Goal: Find specific page/section: Find specific page/section

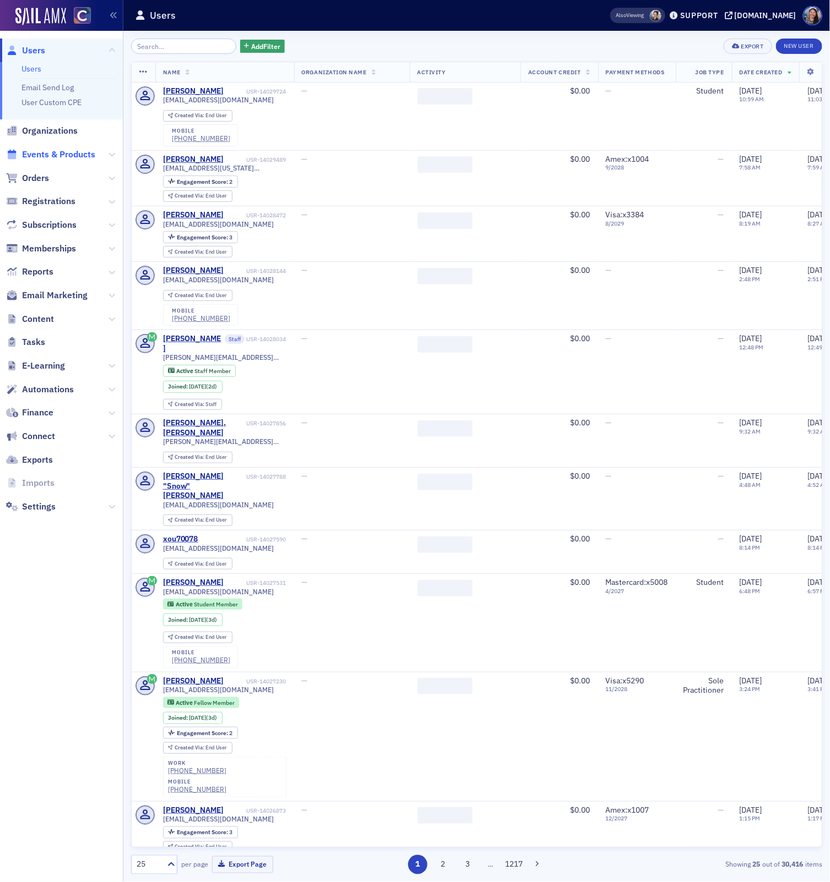
click at [53, 156] on span "Events & Products" at bounding box center [58, 155] width 73 height 12
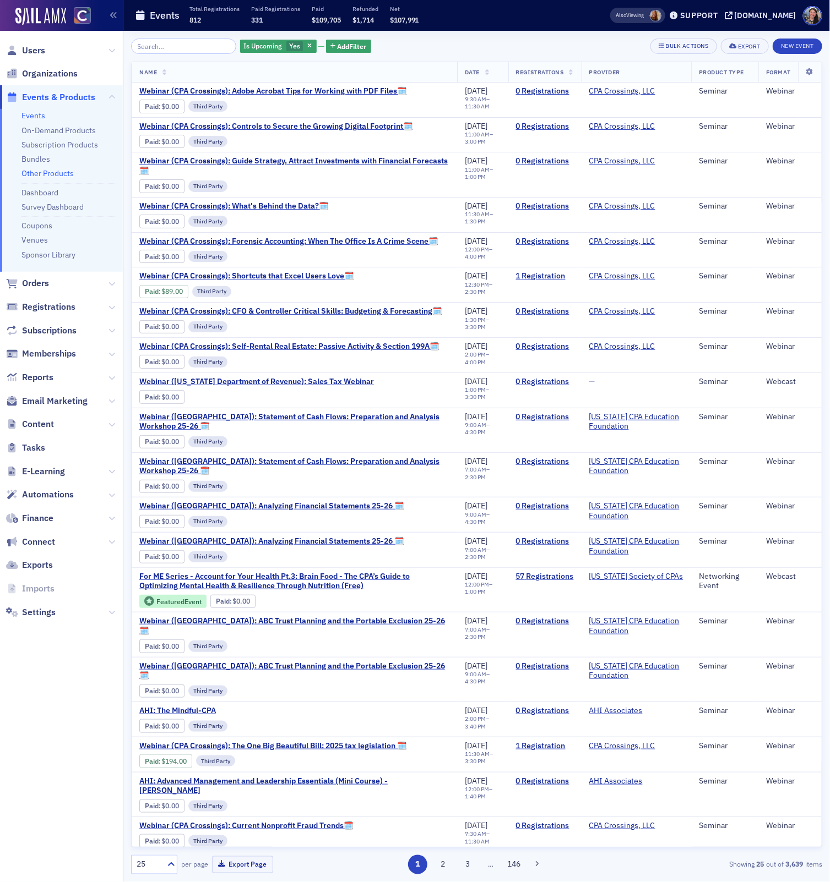
click at [47, 175] on link "Other Products" at bounding box center [47, 173] width 52 height 10
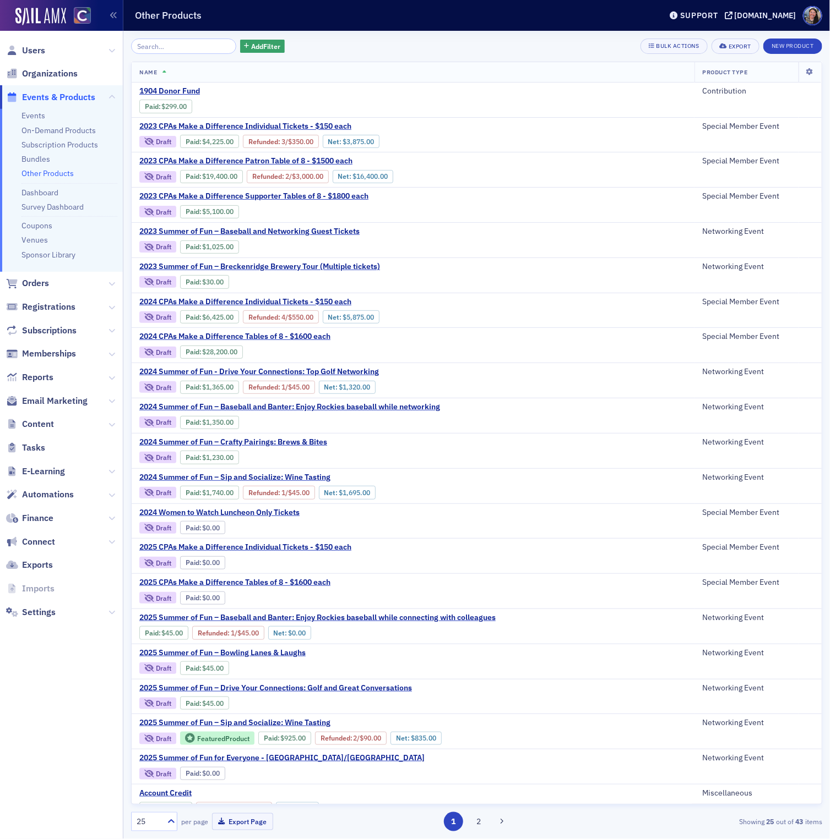
click at [36, 98] on span "Events & Products" at bounding box center [58, 97] width 73 height 12
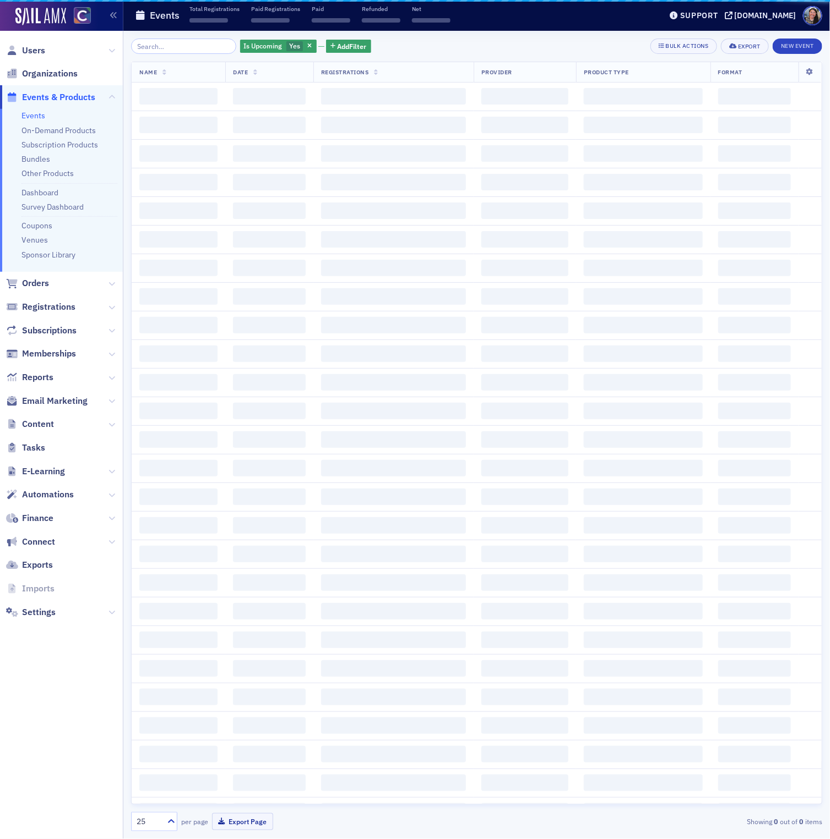
click at [31, 114] on link "Events" at bounding box center [33, 116] width 24 height 10
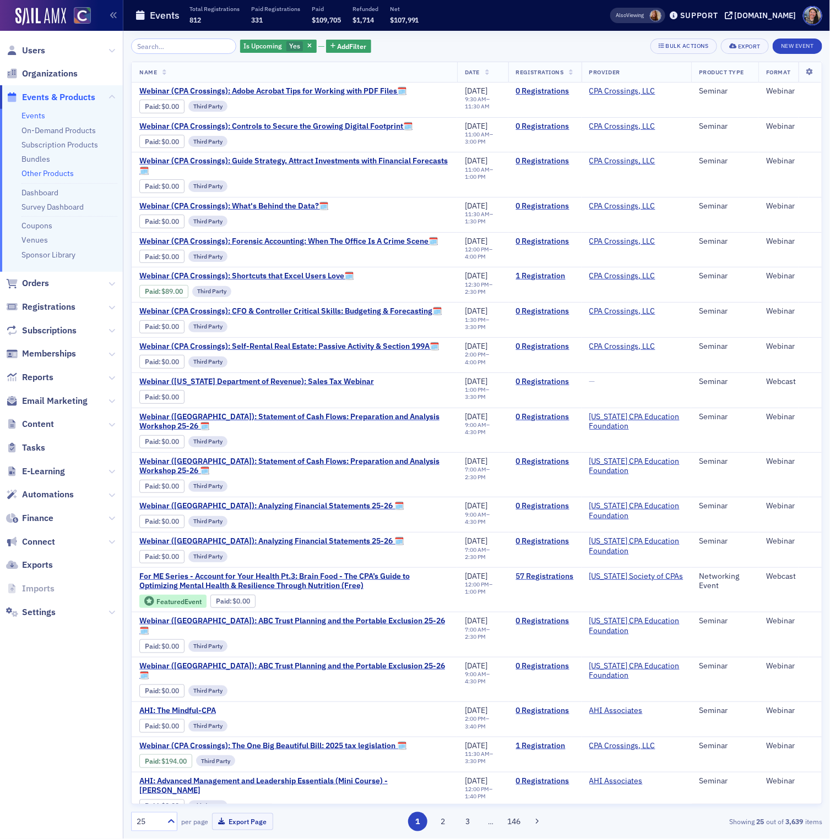
click at [35, 172] on link "Other Products" at bounding box center [47, 173] width 52 height 10
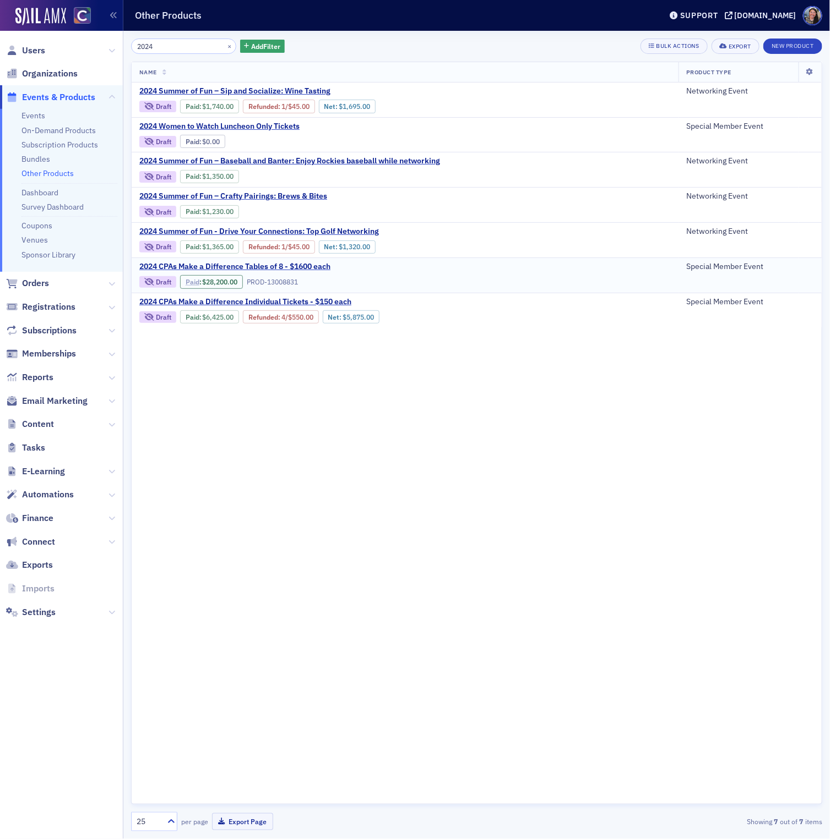
type input "2024"
click at [190, 281] on link "Paid" at bounding box center [192, 282] width 14 height 8
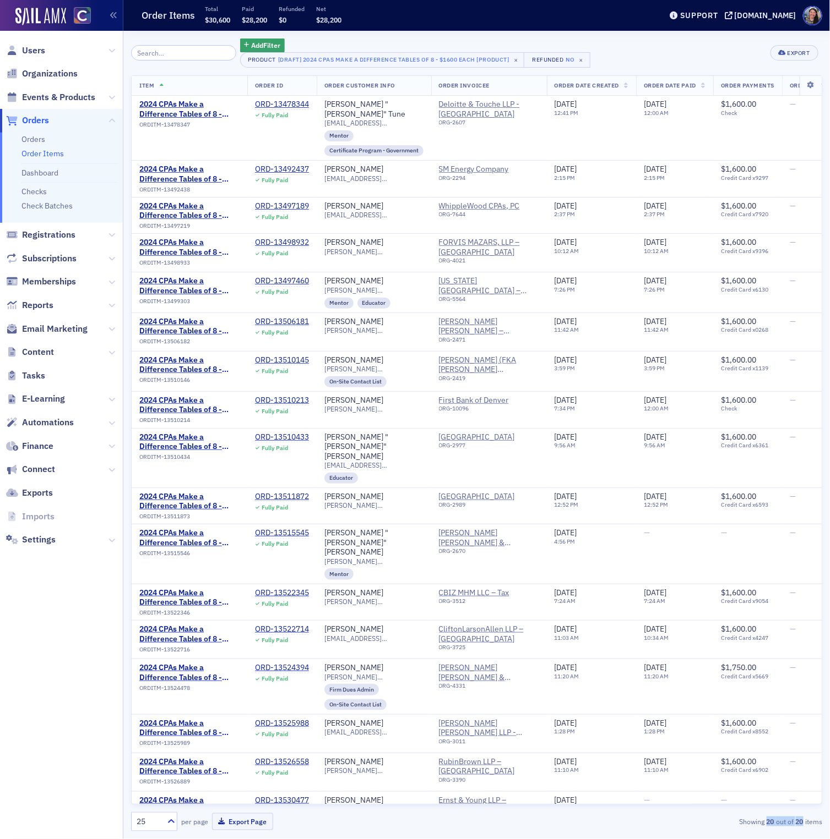
drag, startPoint x: 766, startPoint y: 826, endPoint x: 802, endPoint y: 822, distance: 35.9
click at [802, 822] on div "Showing 20 out of 20 items" at bounding box center [710, 822] width 222 height 10
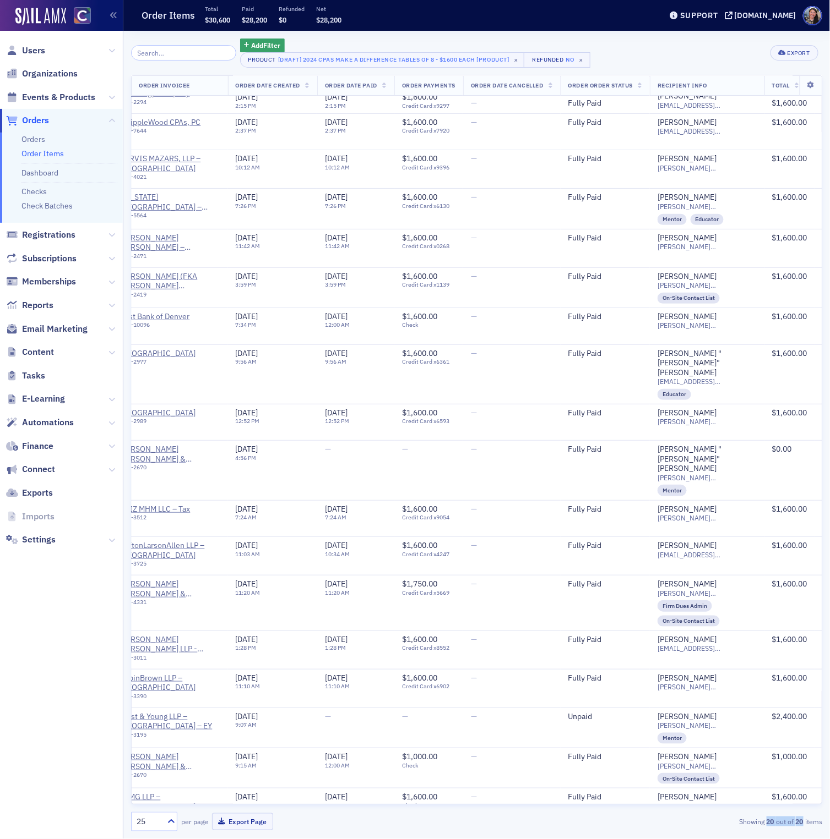
scroll to position [84, 0]
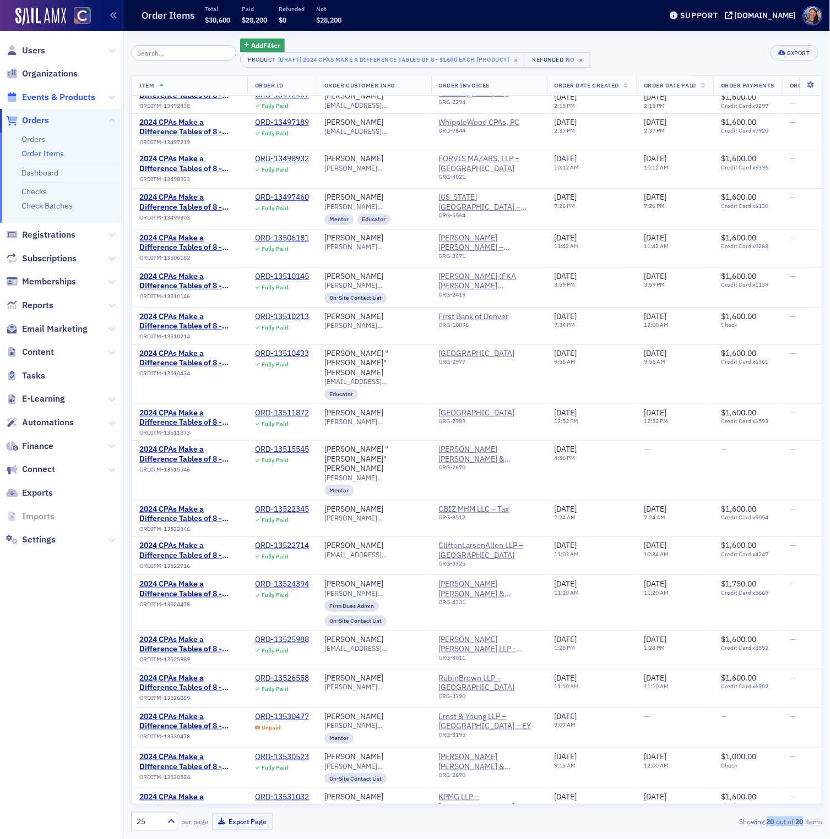
click at [46, 95] on span "Events & Products" at bounding box center [58, 97] width 73 height 12
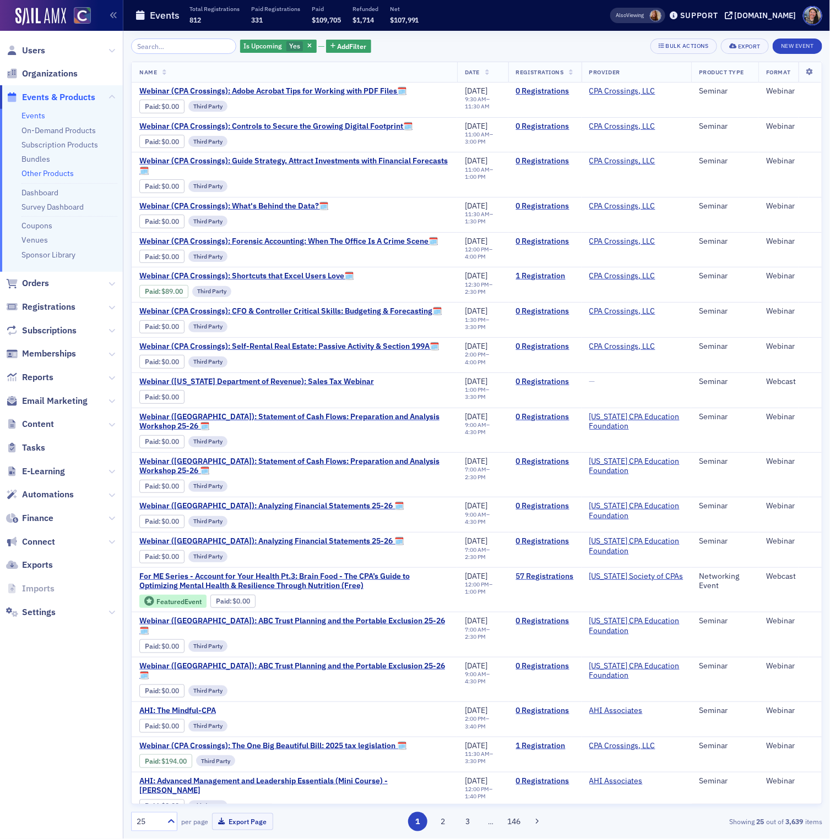
click at [48, 171] on link "Other Products" at bounding box center [47, 173] width 52 height 10
click at [178, 45] on input "search" at bounding box center [183, 46] width 105 height 15
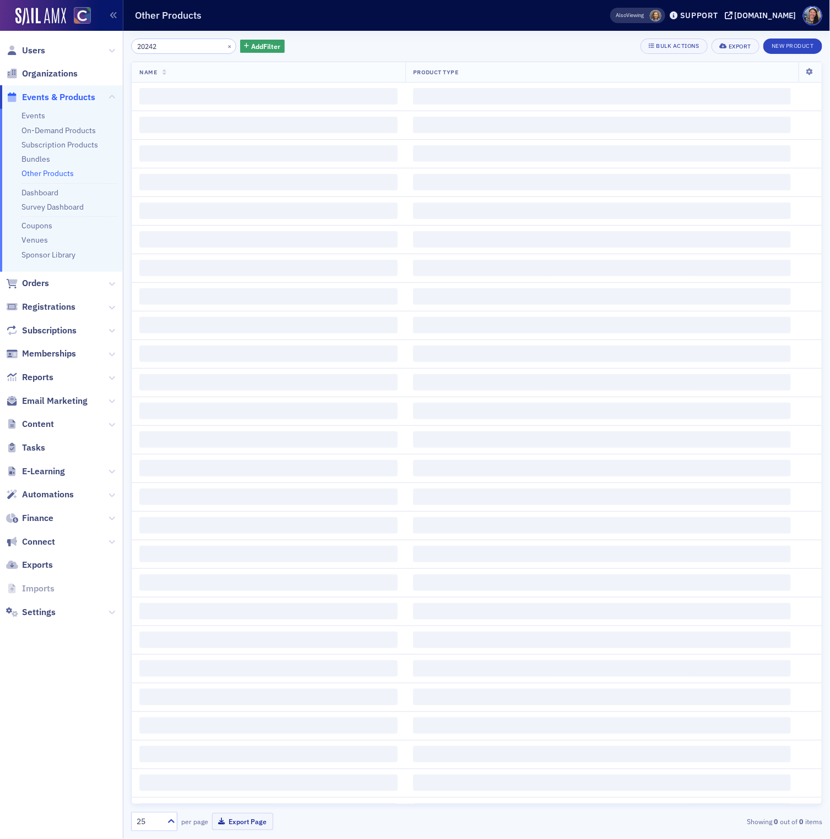
type input "2024"
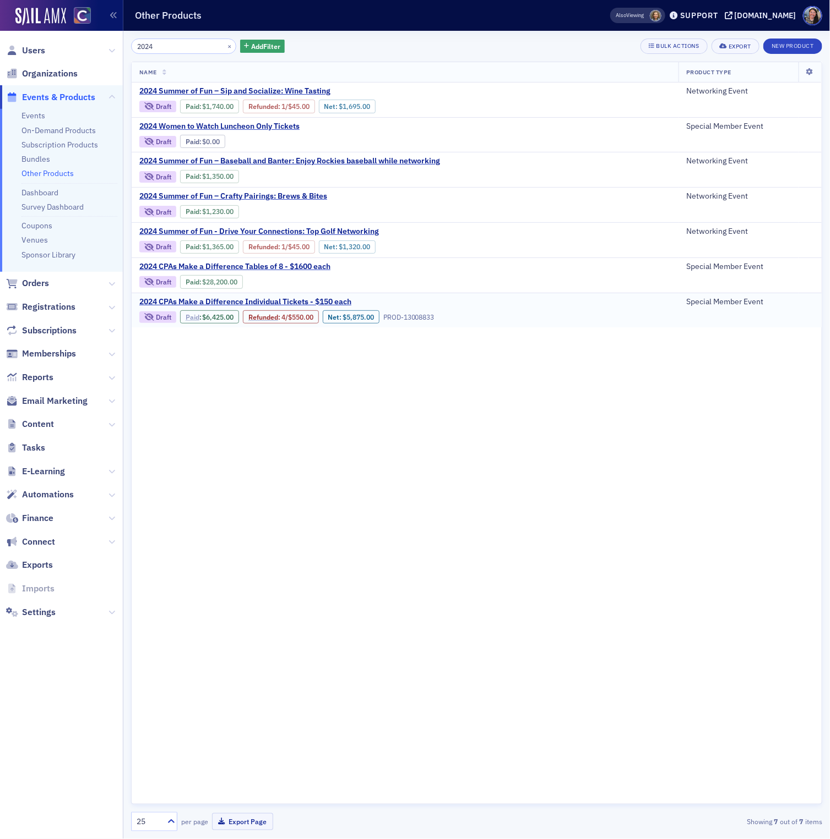
click at [192, 315] on link "Paid" at bounding box center [192, 317] width 14 height 8
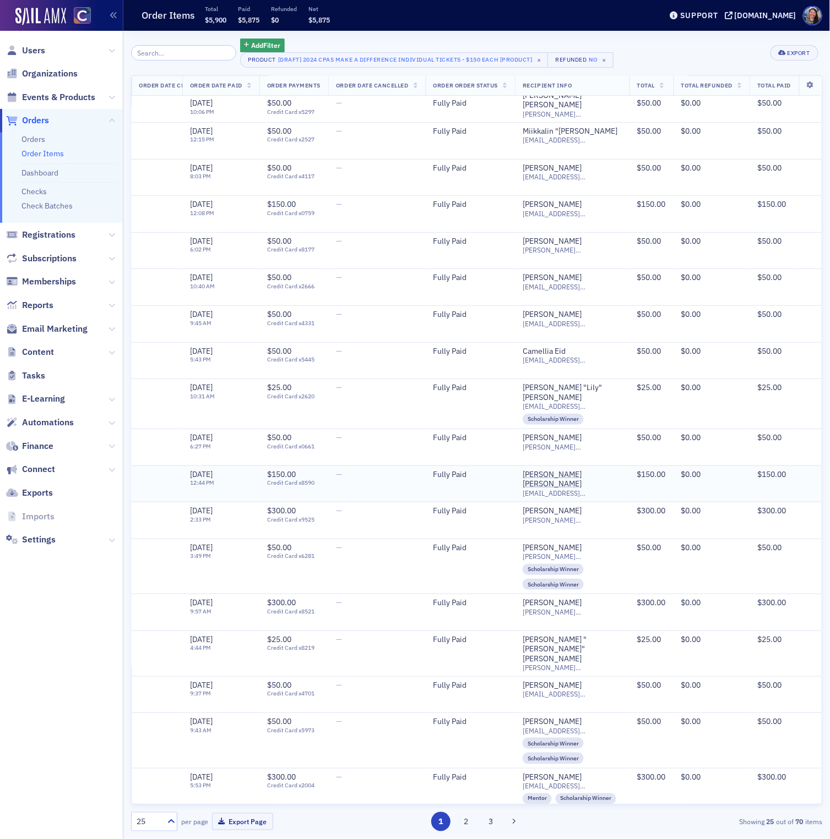
scroll to position [0, 437]
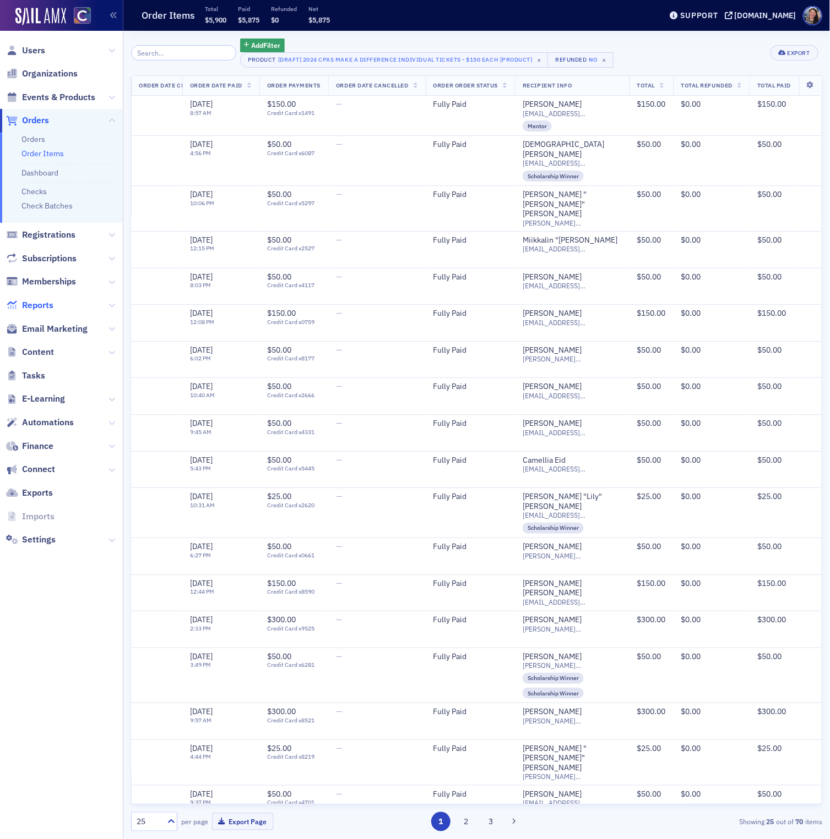
click at [39, 304] on span "Reports" at bounding box center [37, 305] width 31 height 12
